Goal: Complete application form

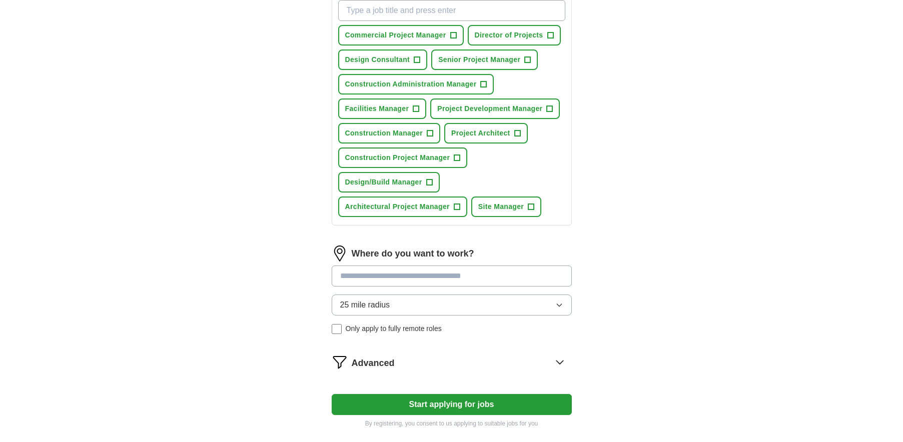
scroll to position [400, 0]
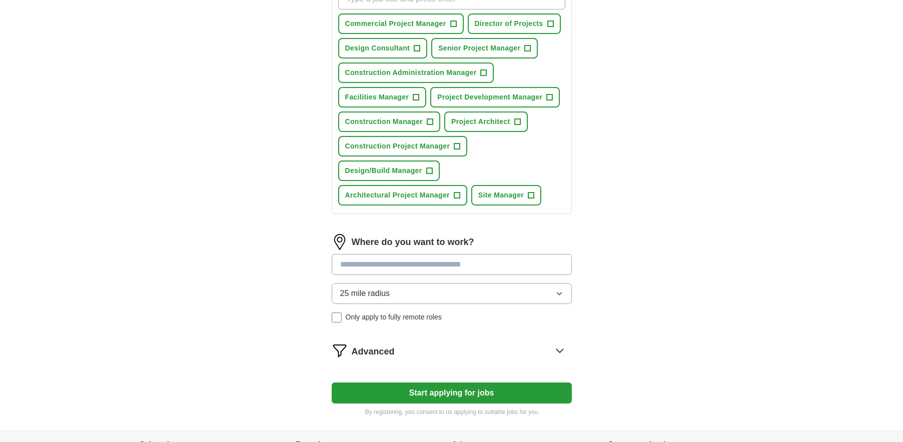
click at [431, 261] on input at bounding box center [452, 264] width 240 height 21
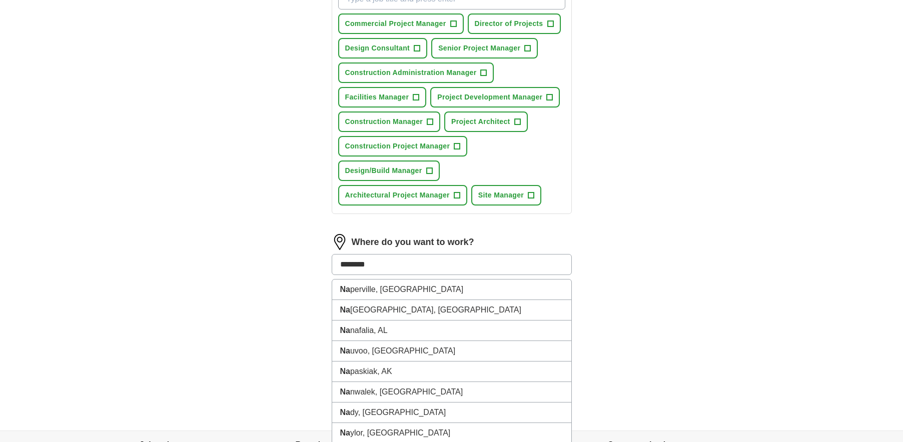
type input "*********"
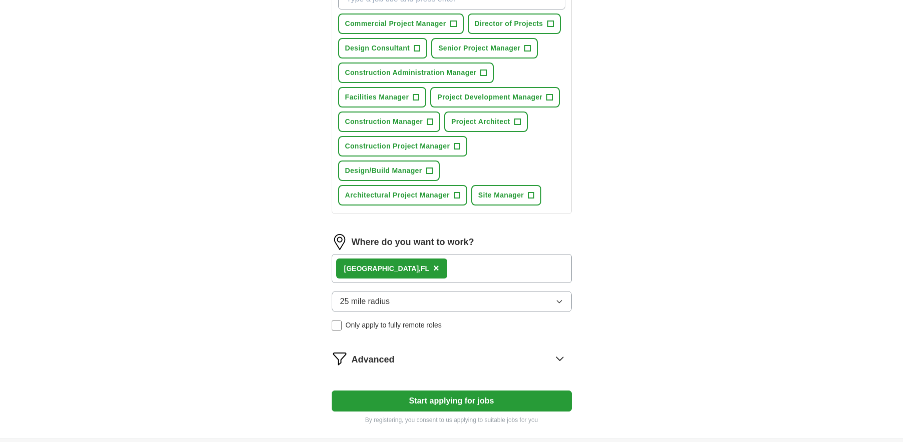
click at [520, 320] on div "25 mile radius Only apply to fully remote roles" at bounding box center [452, 311] width 240 height 40
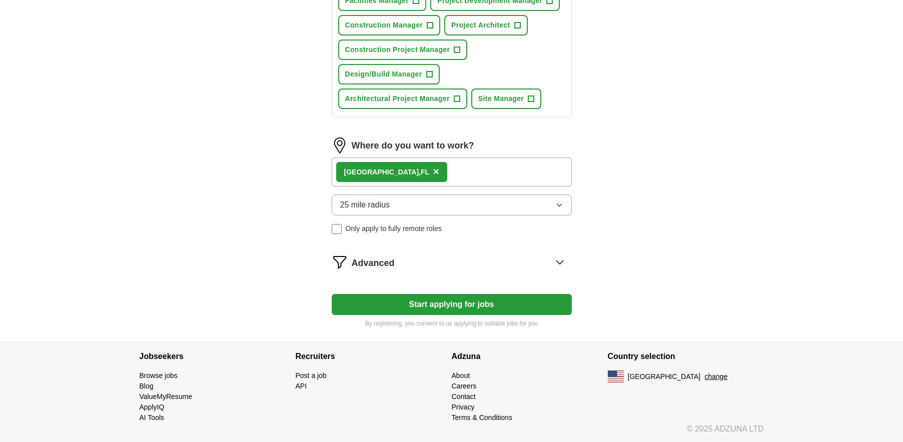
scroll to position [498, 0]
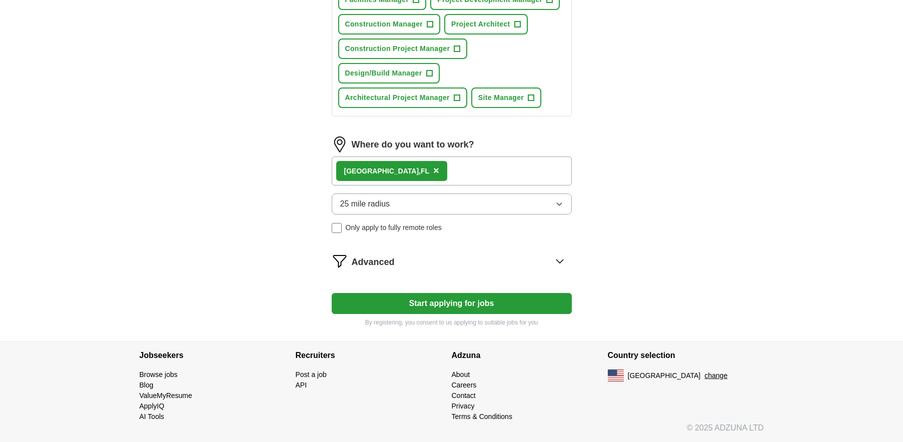
click at [453, 307] on button "Start applying for jobs" at bounding box center [452, 303] width 240 height 21
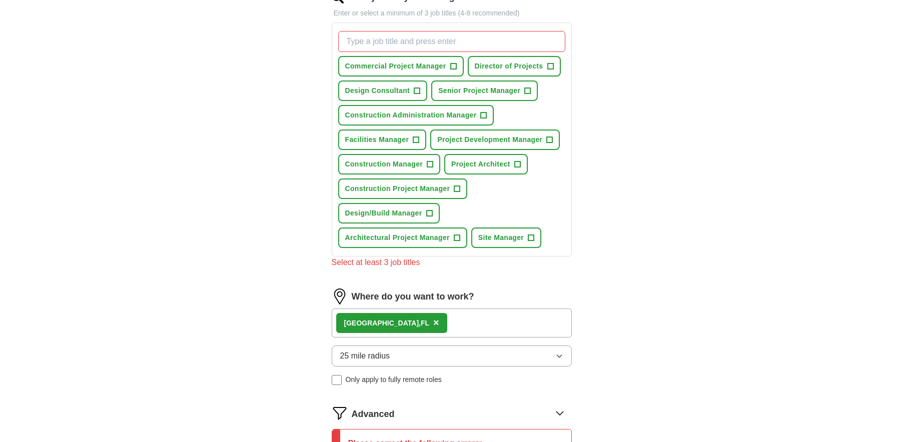
scroll to position [298, 0]
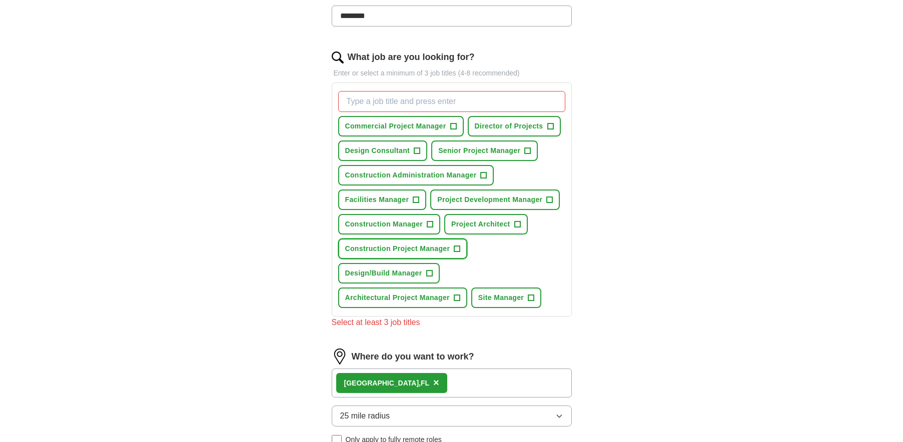
click at [456, 249] on span "+" at bounding box center [457, 249] width 6 height 8
click at [429, 270] on span "+" at bounding box center [429, 274] width 6 height 8
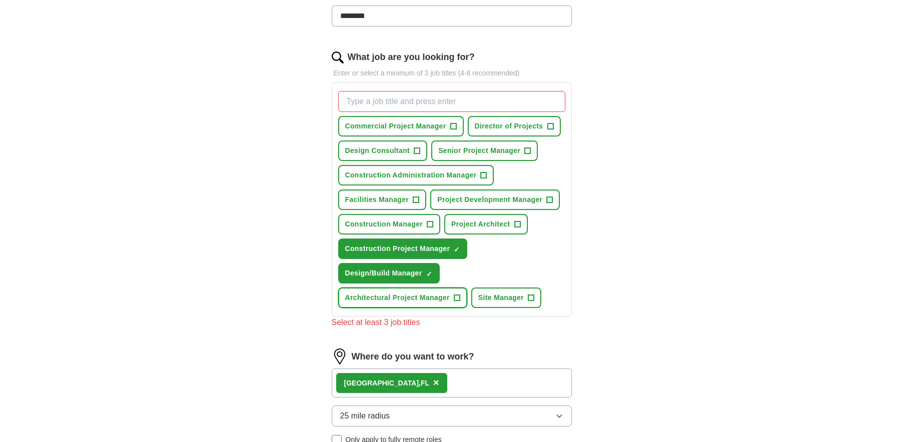
click at [455, 297] on span "+" at bounding box center [457, 298] width 6 height 8
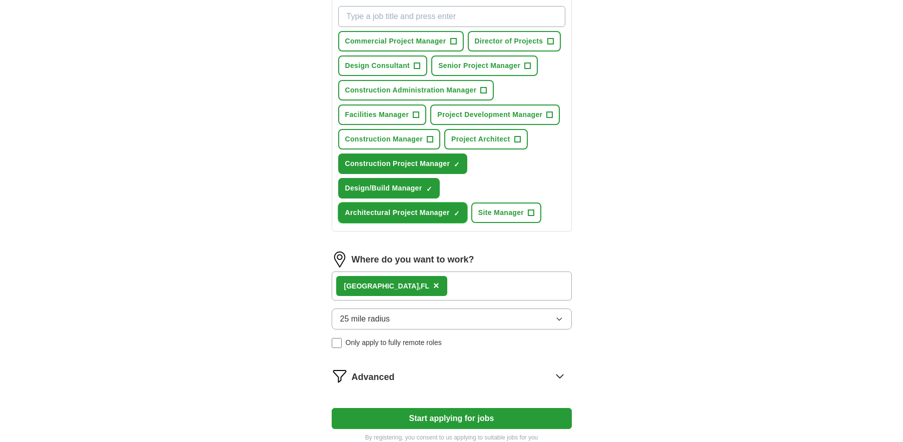
scroll to position [498, 0]
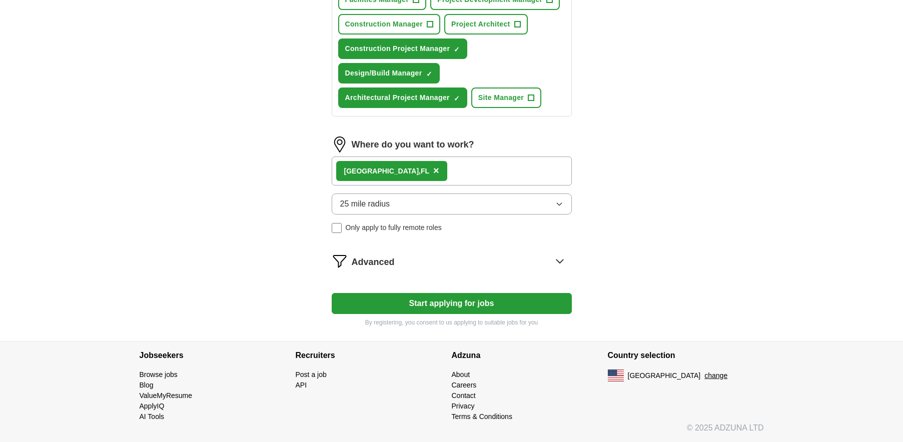
click at [437, 305] on button "Start applying for jobs" at bounding box center [452, 303] width 240 height 21
select select "**"
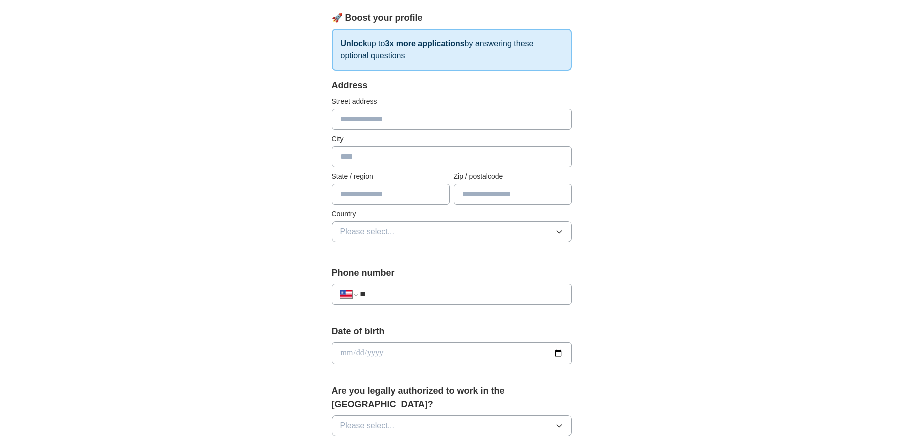
scroll to position [0, 0]
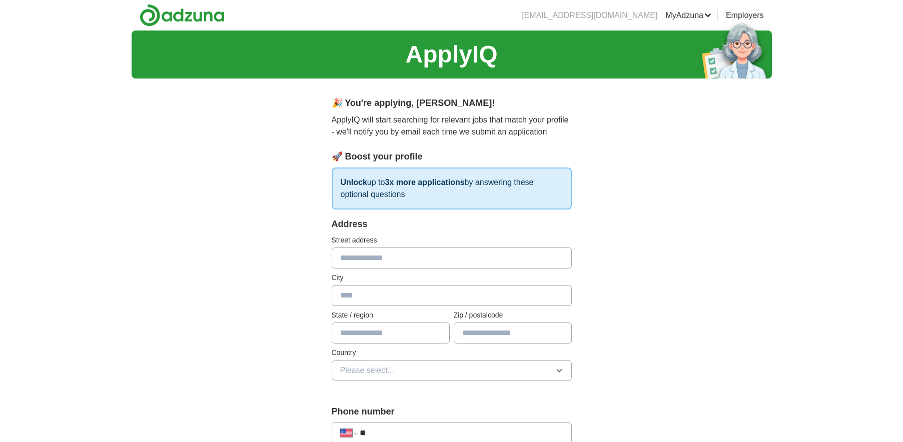
click at [445, 181] on strong "3x more applications" at bounding box center [425, 182] width 80 height 9
click at [416, 177] on p "Unlock up to 3x more applications by answering these optional questions" at bounding box center [452, 189] width 240 height 42
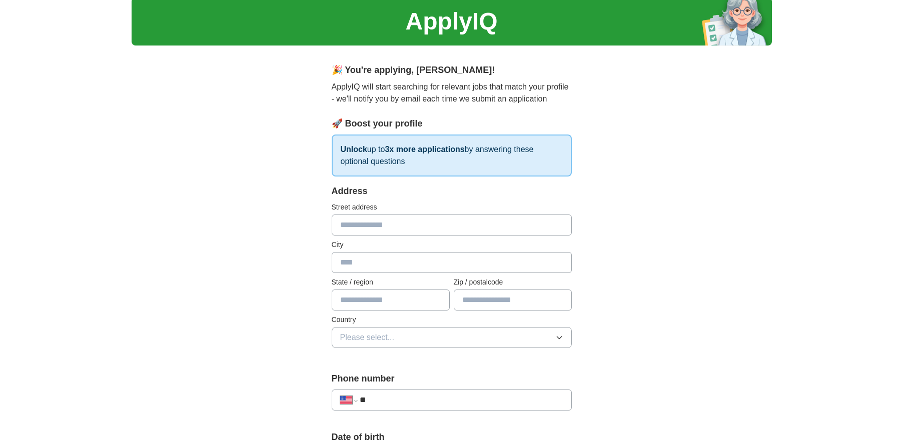
scroll to position [100, 0]
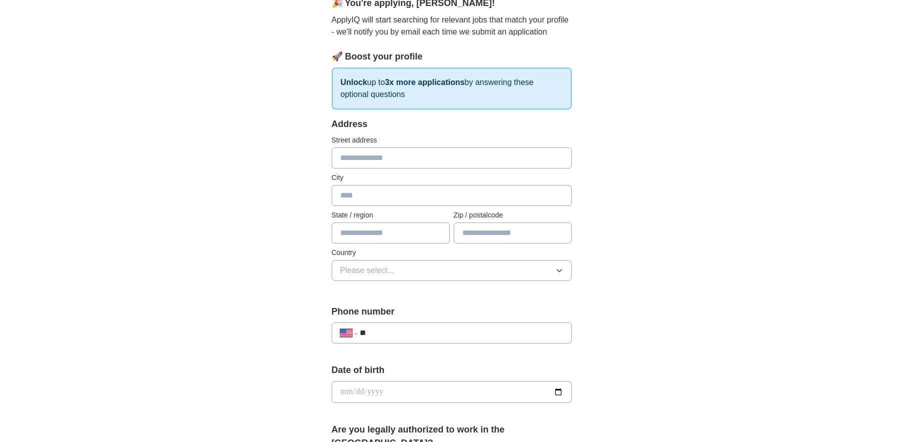
click at [359, 150] on input "text" at bounding box center [452, 158] width 240 height 21
type input "**********"
type input "**"
type input "*****"
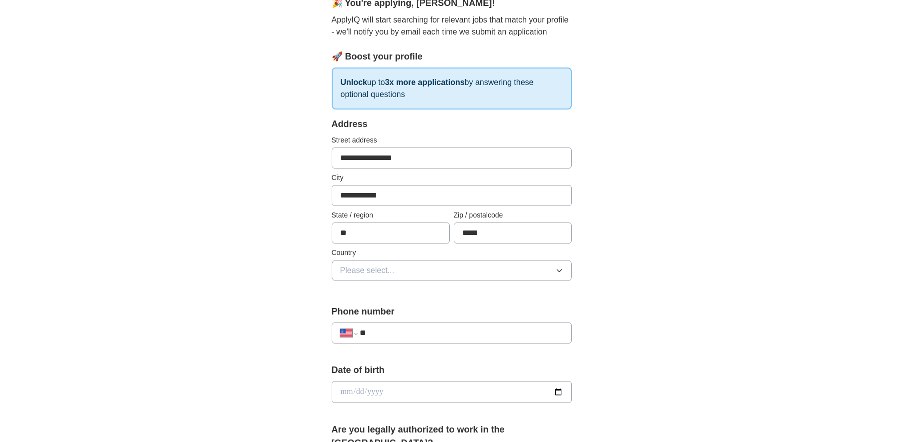
type input "**********"
select select "**"
click at [367, 271] on span "Please select..." at bounding box center [367, 271] width 55 height 12
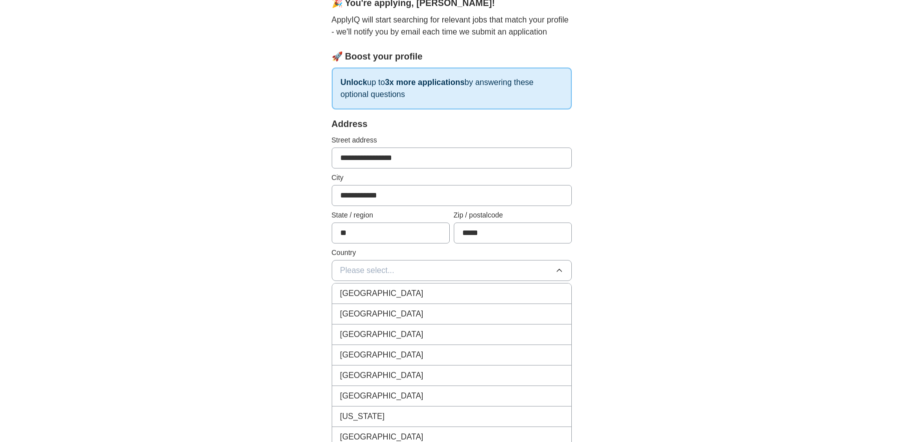
click at [376, 313] on span "[GEOGRAPHIC_DATA]" at bounding box center [382, 314] width 84 height 12
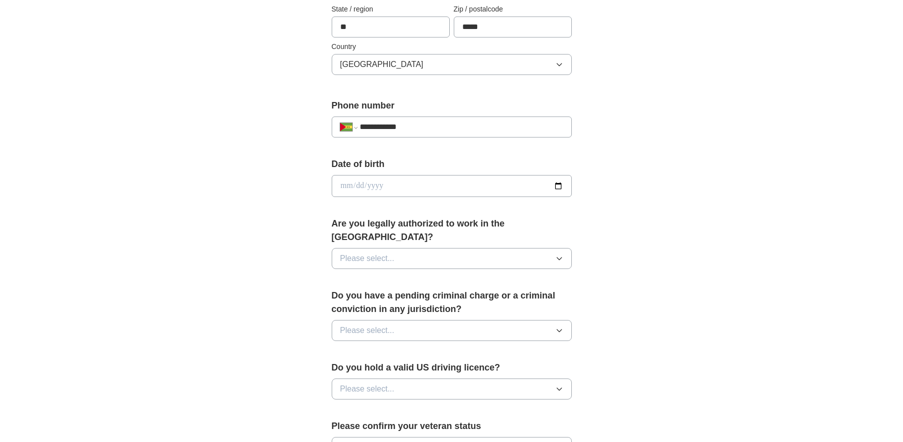
scroll to position [350, 0]
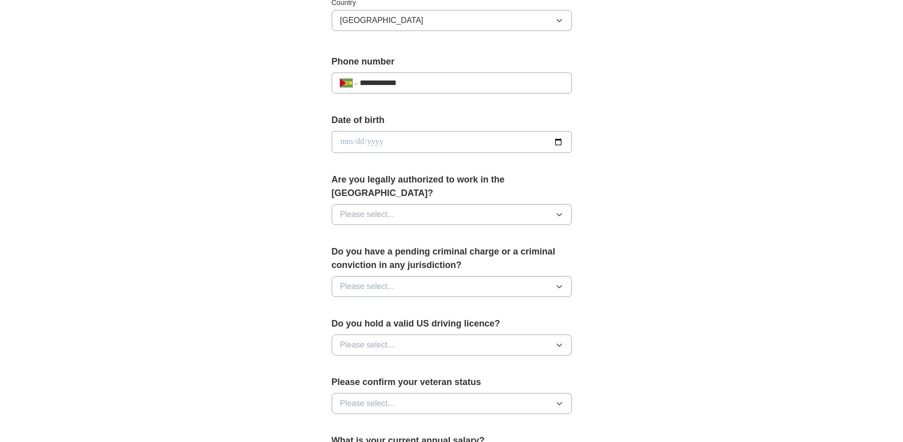
click at [423, 204] on button "Please select..." at bounding box center [452, 214] width 240 height 21
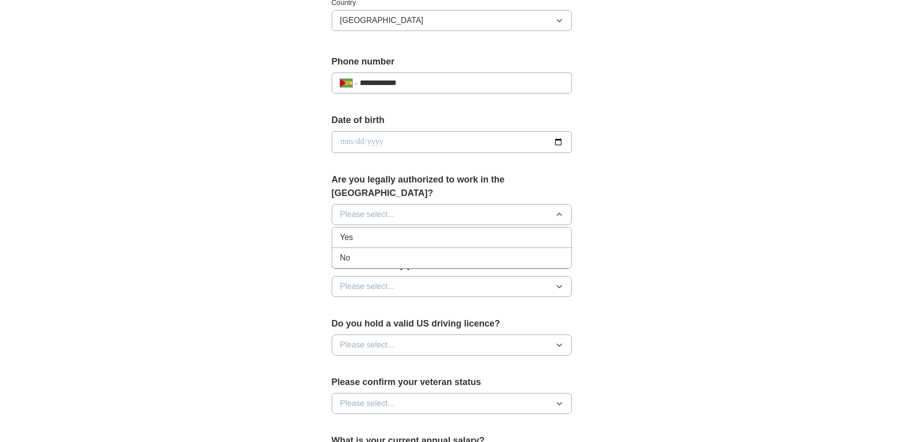
click at [395, 232] on div "Yes" at bounding box center [451, 238] width 223 height 12
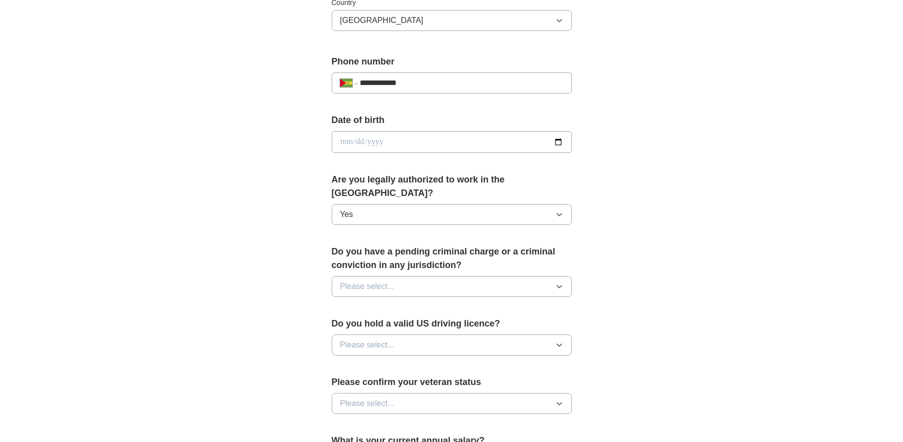
click at [451, 276] on button "Please select..." at bounding box center [452, 286] width 240 height 21
drag, startPoint x: 367, startPoint y: 316, endPoint x: 382, endPoint y: 305, distance: 18.2
click at [368, 324] on div "No" at bounding box center [451, 330] width 223 height 12
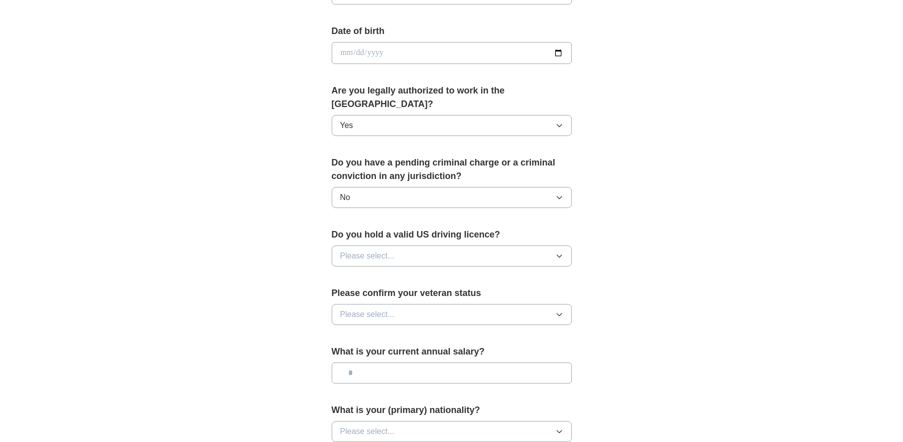
scroll to position [450, 0]
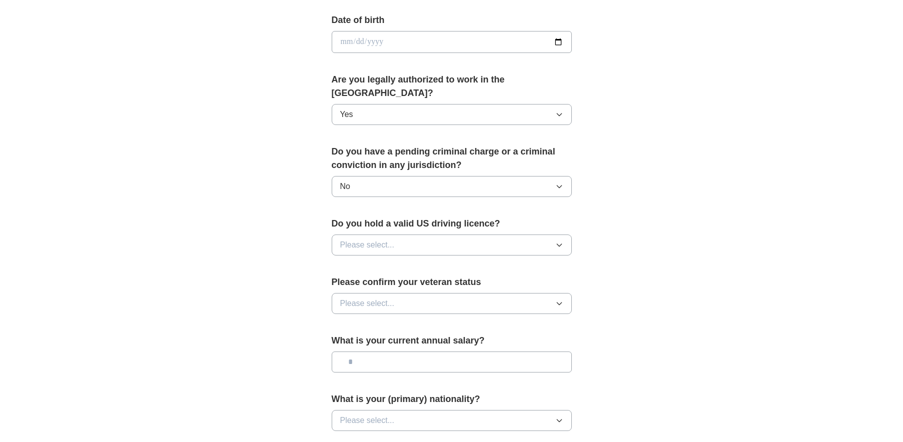
click at [423, 235] on button "Please select..." at bounding box center [452, 245] width 240 height 21
click at [377, 262] on div "Yes" at bounding box center [451, 268] width 223 height 12
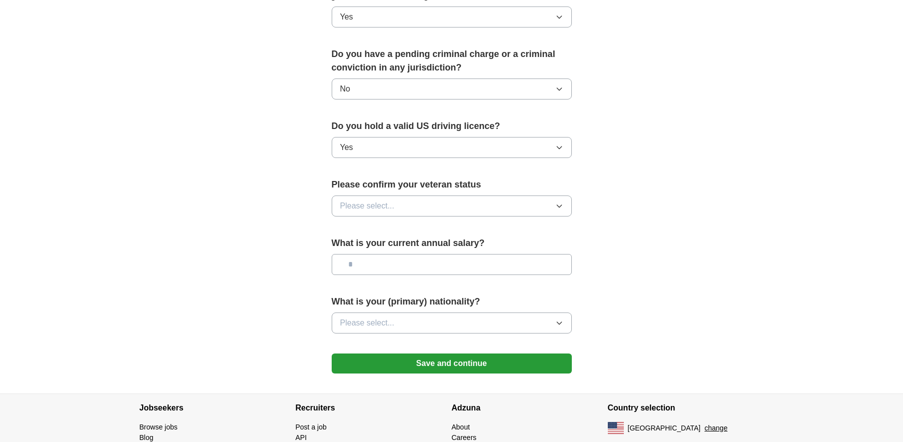
scroll to position [550, 0]
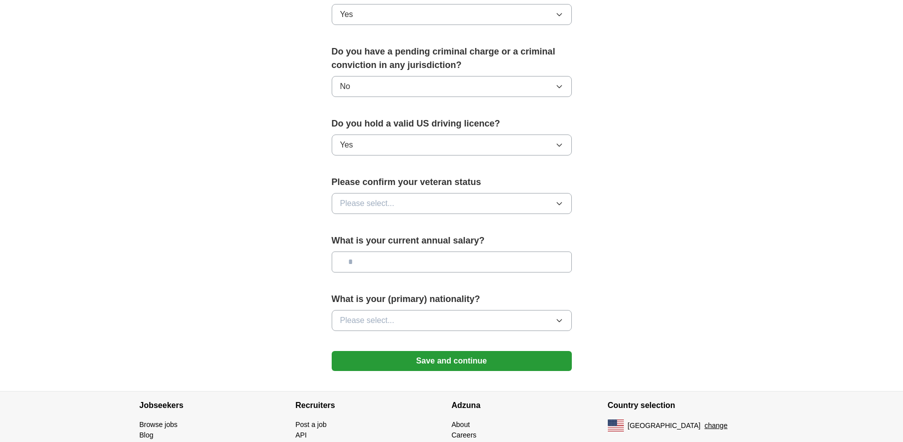
click at [406, 193] on button "Please select..." at bounding box center [452, 203] width 240 height 21
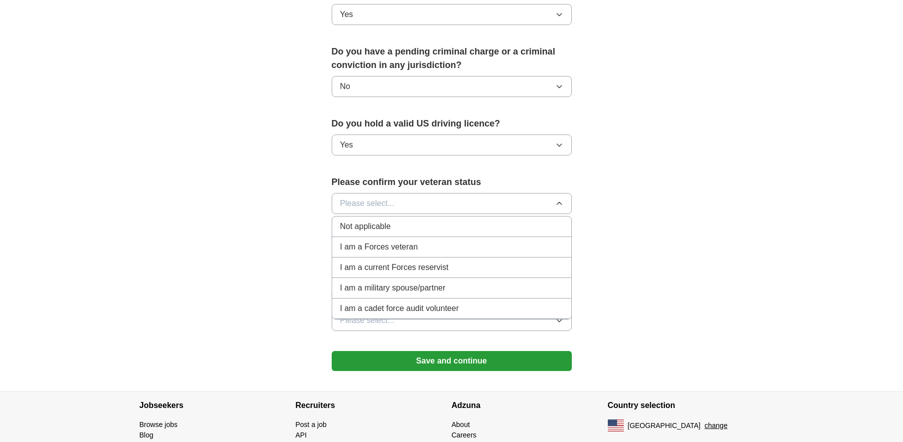
click at [384, 221] on span "Not applicable" at bounding box center [365, 227] width 51 height 12
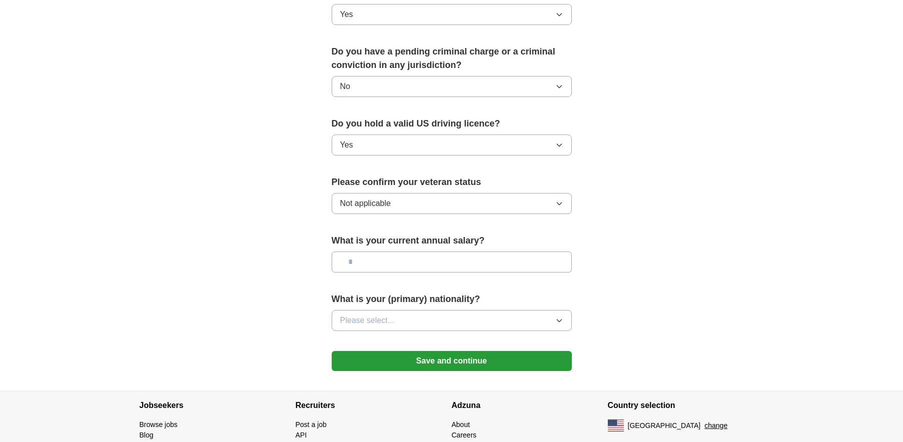
click at [388, 252] on input "text" at bounding box center [452, 262] width 240 height 21
click at [425, 310] on button "Please select..." at bounding box center [452, 320] width 240 height 21
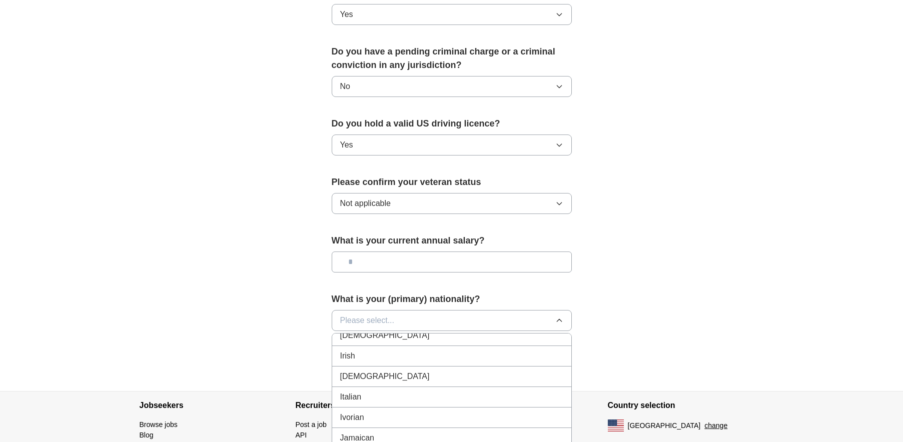
scroll to position [1709, 0]
click at [366, 393] on div "Italian" at bounding box center [451, 399] width 223 height 12
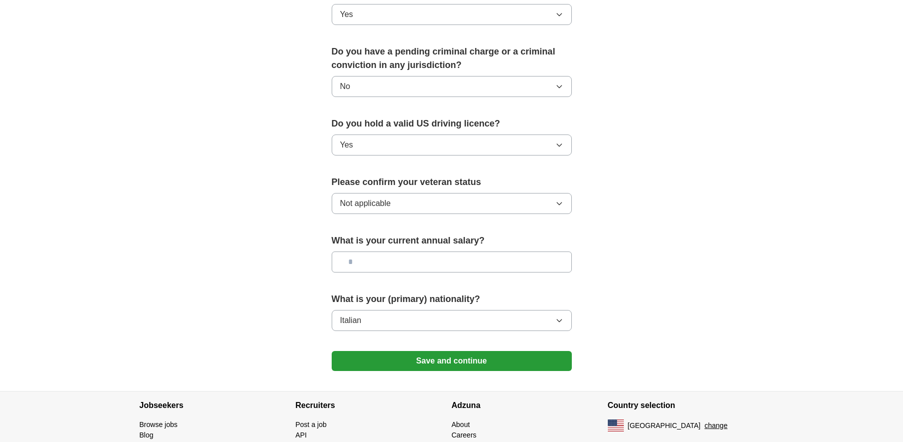
click at [490, 351] on button "Save and continue" at bounding box center [452, 361] width 240 height 20
